Goal: Find specific page/section: Find specific page/section

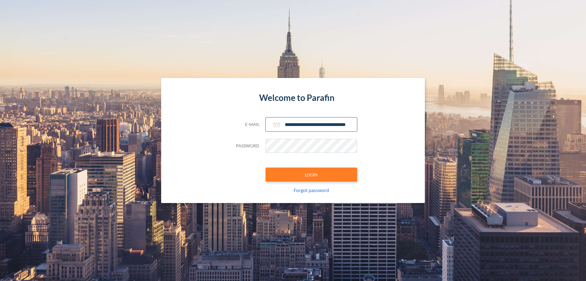
type input "**********"
click at [312, 174] on button "LOGIN" at bounding box center [312, 174] width 92 height 14
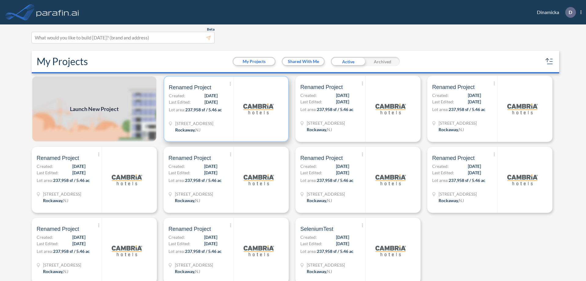
scroll to position [2, 0]
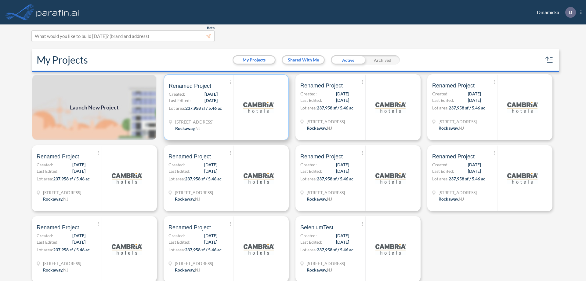
click at [225, 107] on p "Lot area: 237,958 sf / 5.46 ac" at bounding box center [201, 109] width 65 height 9
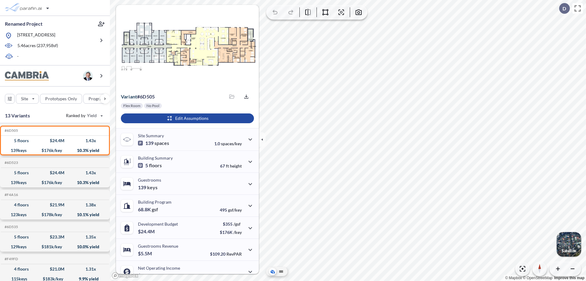
scroll to position [31, 0]
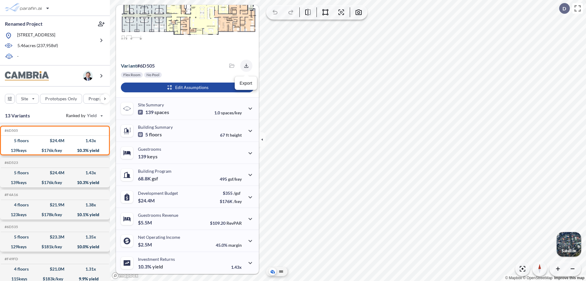
click at [245, 66] on icon "button" at bounding box center [246, 66] width 4 height 4
